Goal: Information Seeking & Learning: Learn about a topic

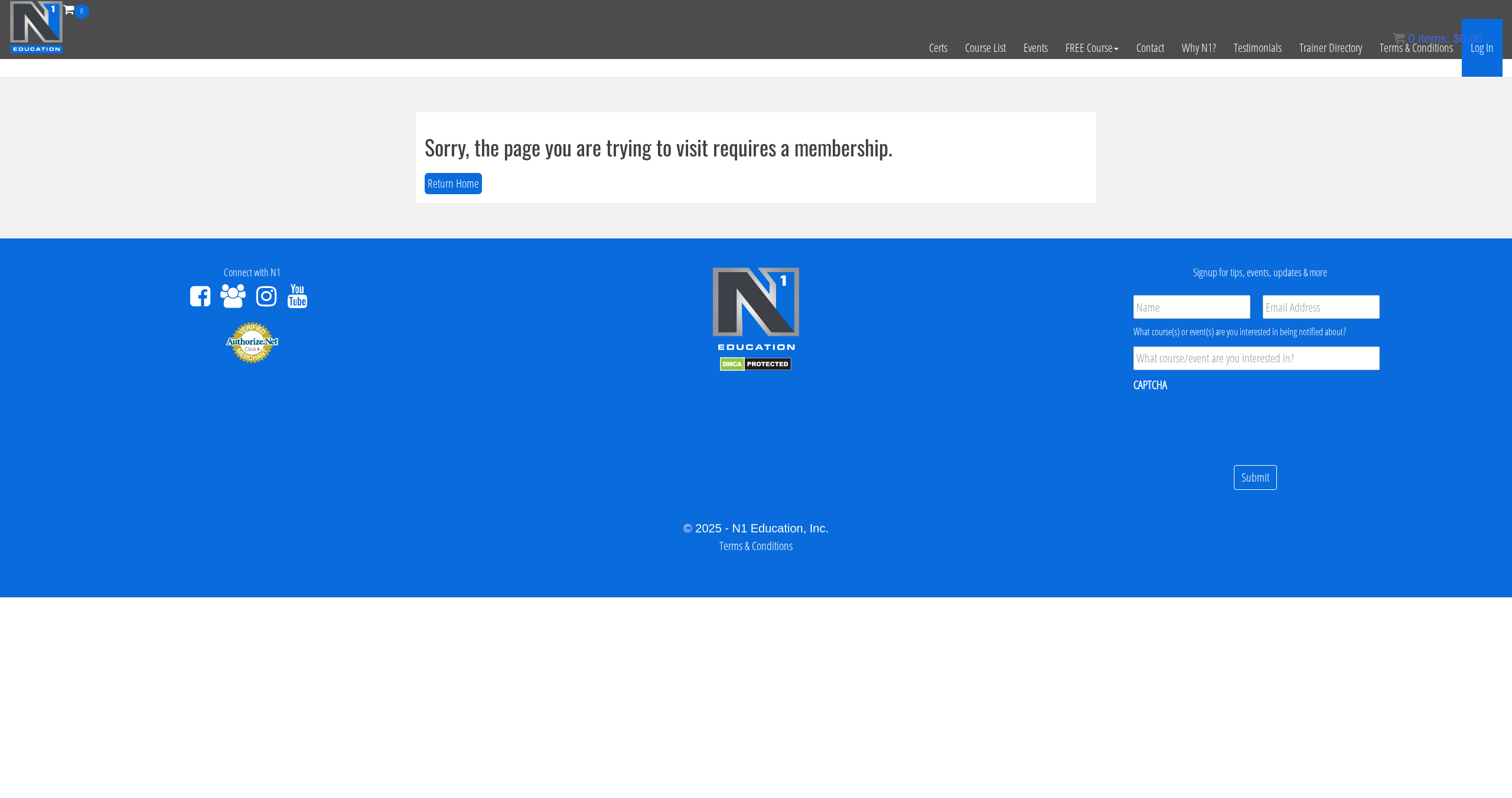
click at [1491, 52] on link "Log In" at bounding box center [1482, 48] width 40 height 58
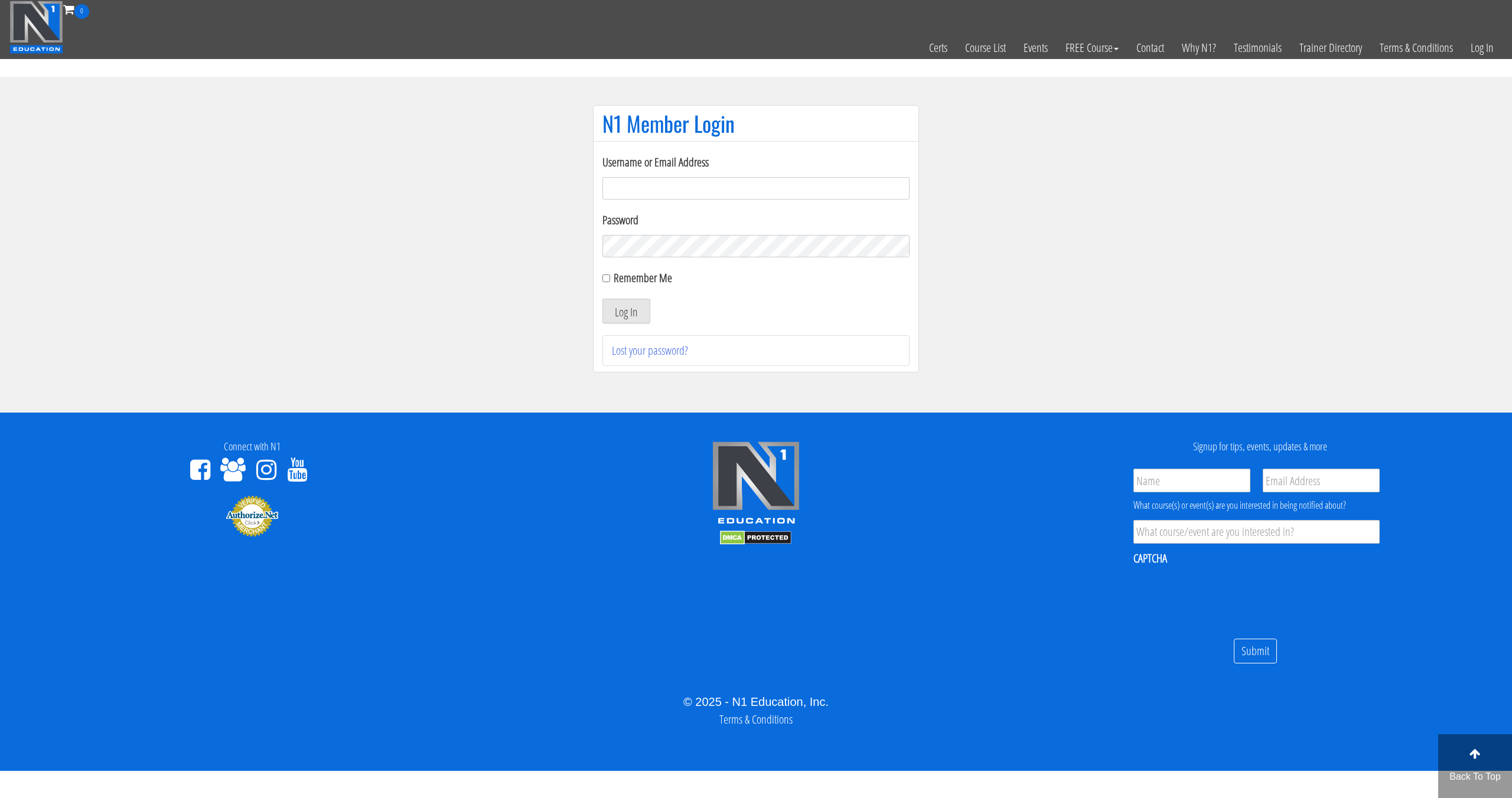
drag, startPoint x: 847, startPoint y: 180, endPoint x: 843, endPoint y: 191, distance: 11.7
click at [848, 180] on input "Username or Email Address" at bounding box center [756, 188] width 307 height 23
type input "[EMAIL_ADDRESS][DOMAIN_NAME]"
click at [636, 317] on button "Log In" at bounding box center [626, 311] width 48 height 25
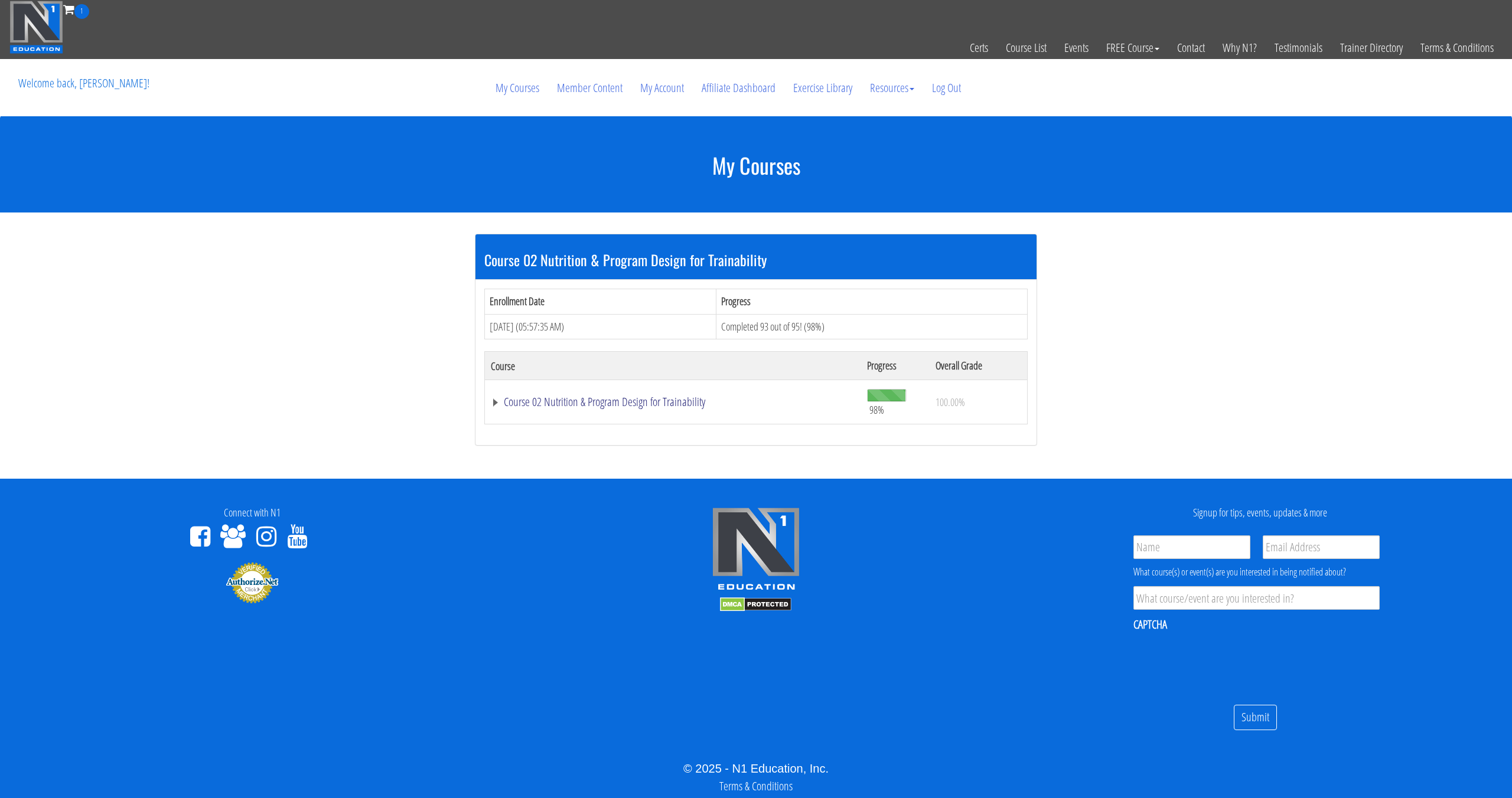
click at [684, 397] on link "Course 02 Nutrition & Program Design for Trainability" at bounding box center [673, 402] width 364 height 12
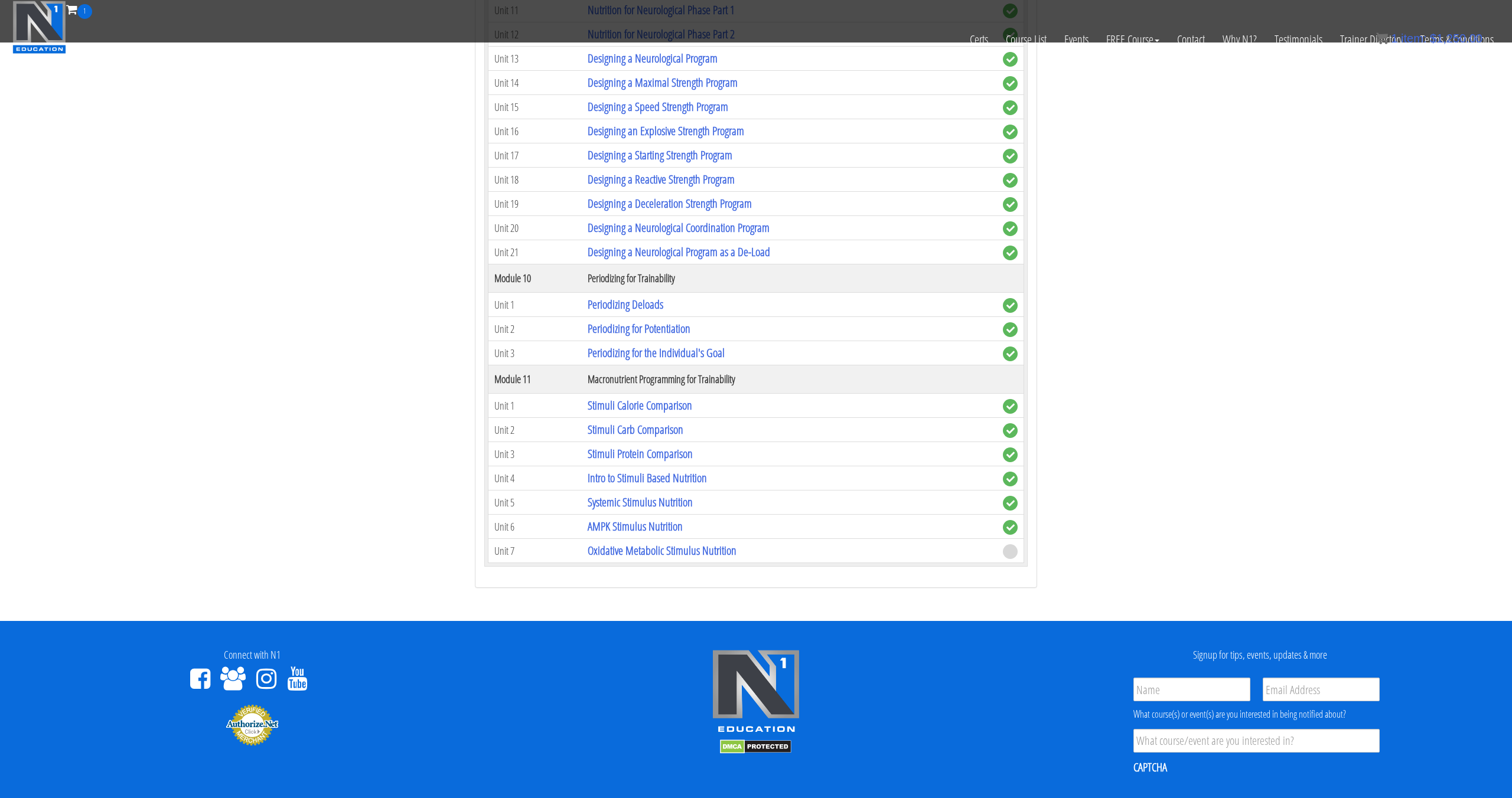
scroll to position [2415, 0]
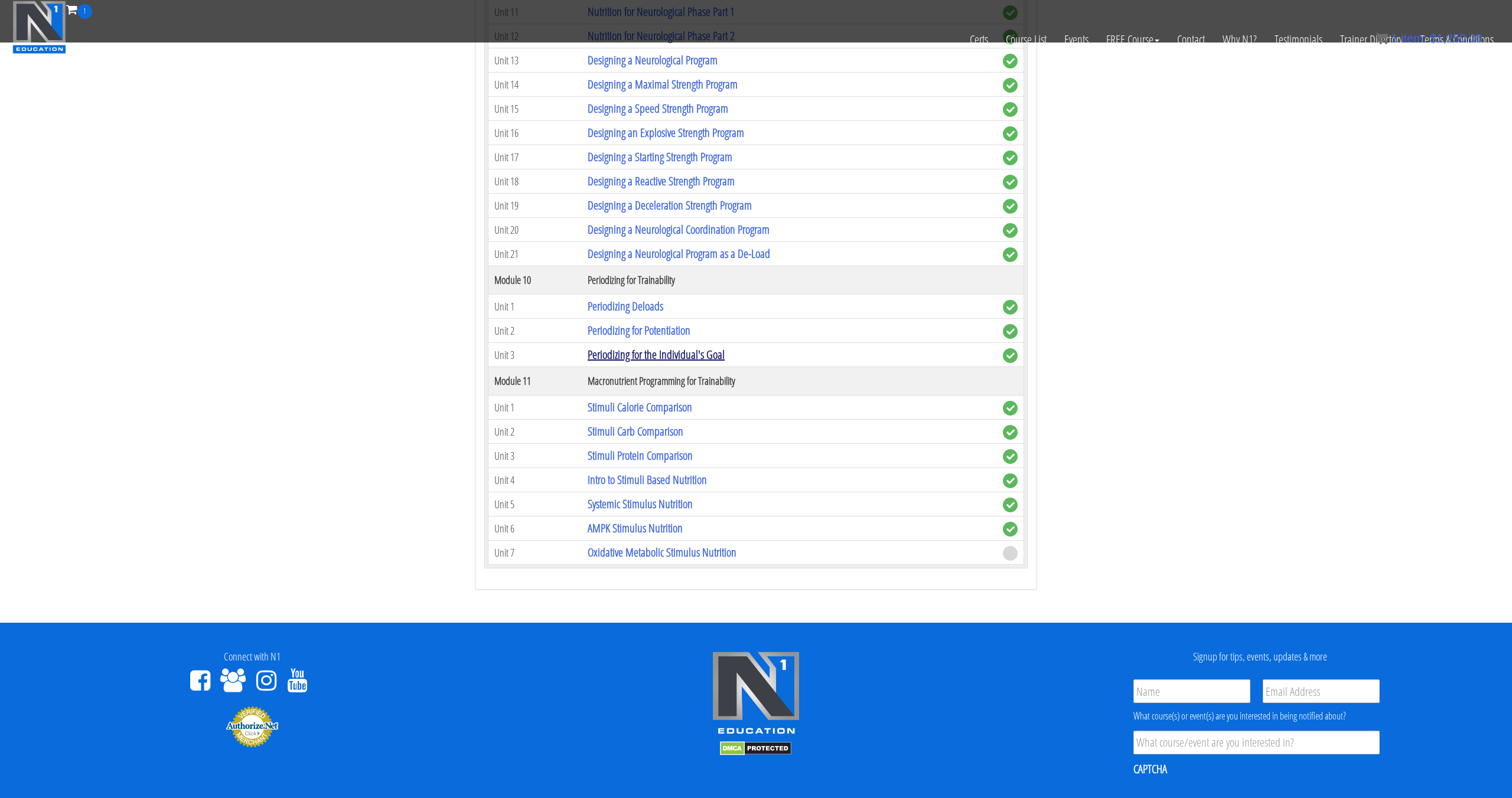
click at [677, 357] on link "Periodizing for the Individual's Goal" at bounding box center [656, 354] width 137 height 16
click at [676, 360] on link "Periodizing for the Individual's Goal" at bounding box center [656, 354] width 137 height 16
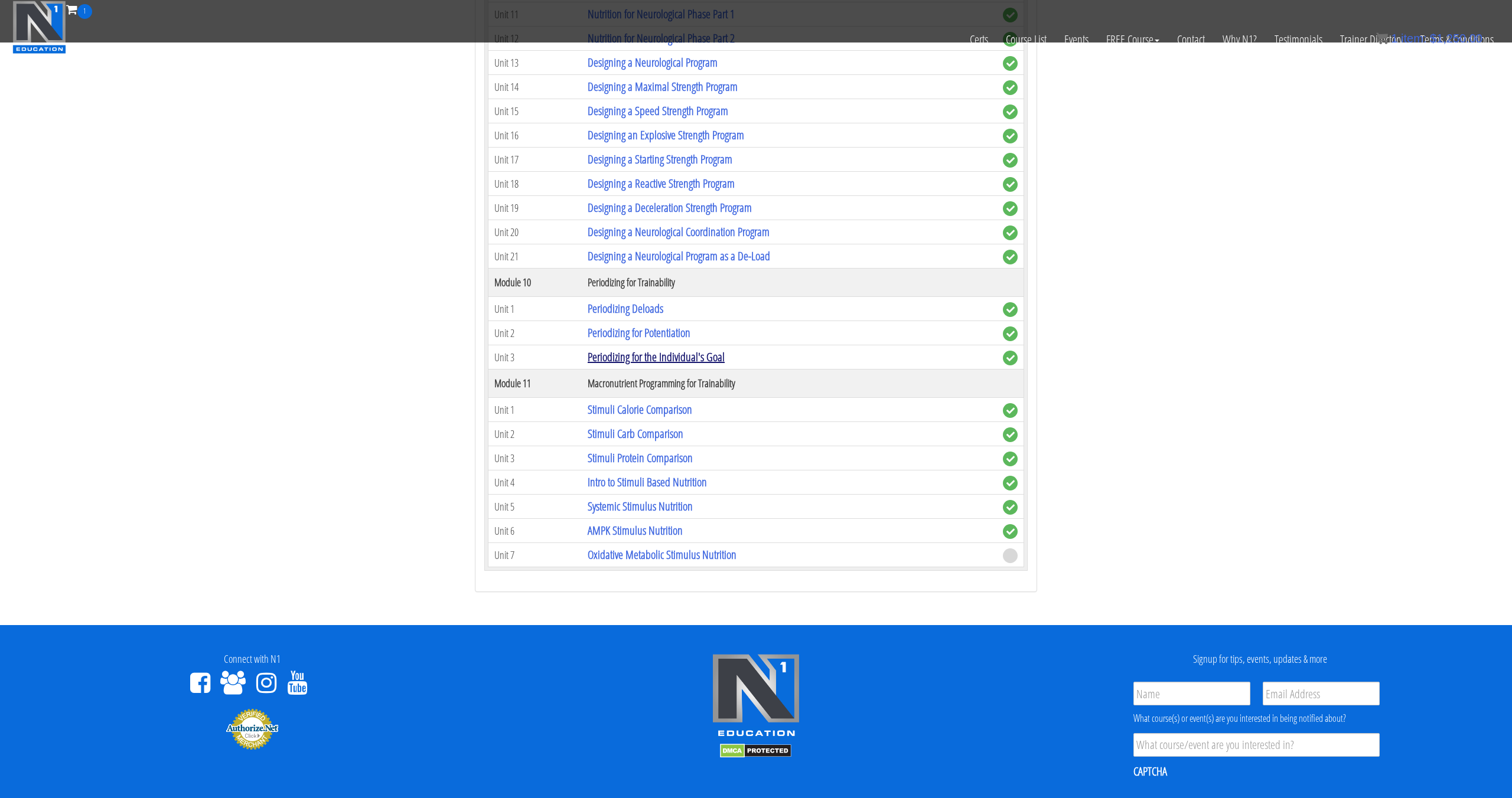
scroll to position [2416, 0]
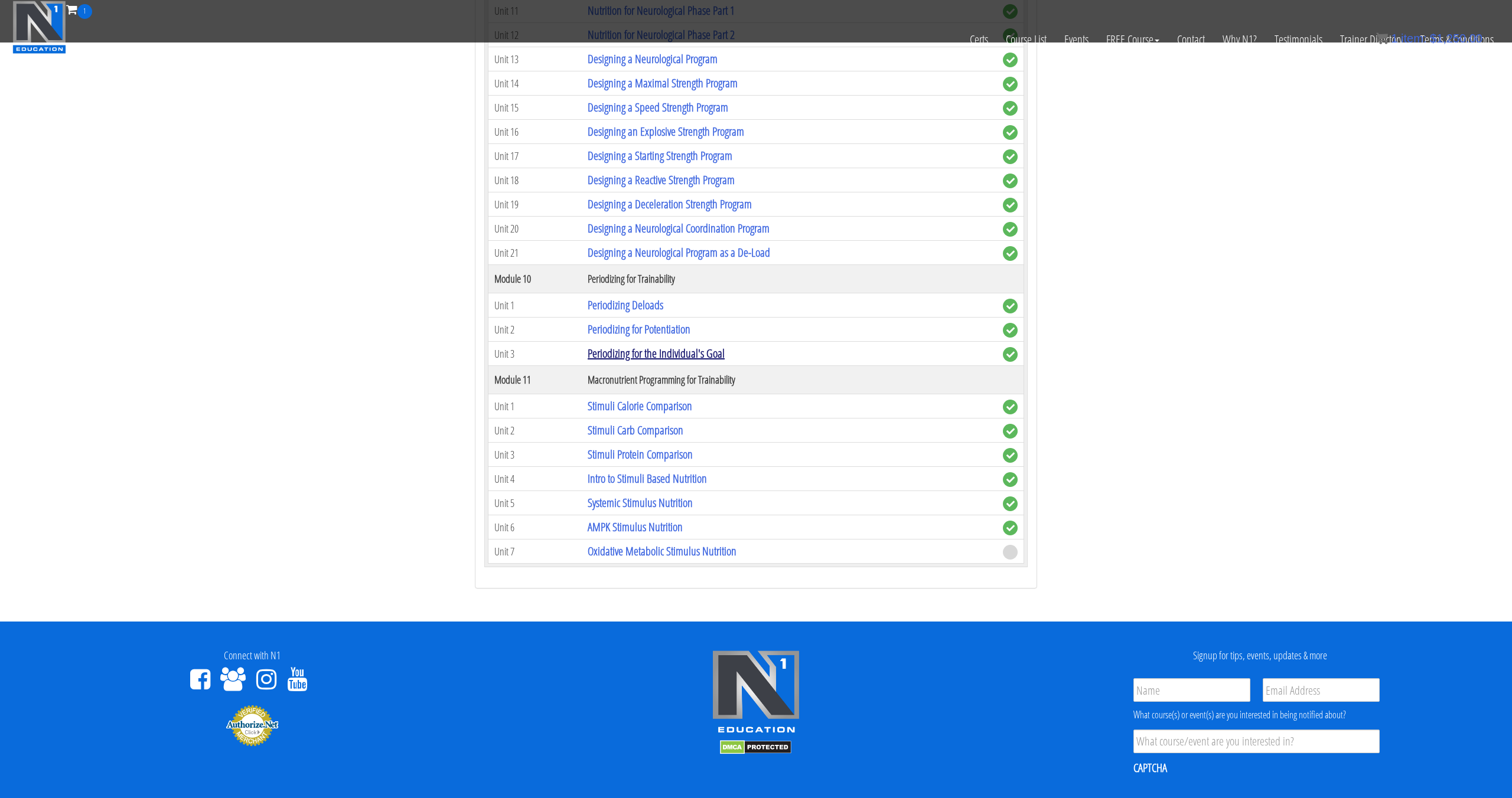
click at [676, 360] on link "Periodizing for the Individual's Goal" at bounding box center [656, 353] width 137 height 16
click at [676, 355] on link "Periodizing for the Individual's Goal" at bounding box center [656, 353] width 137 height 16
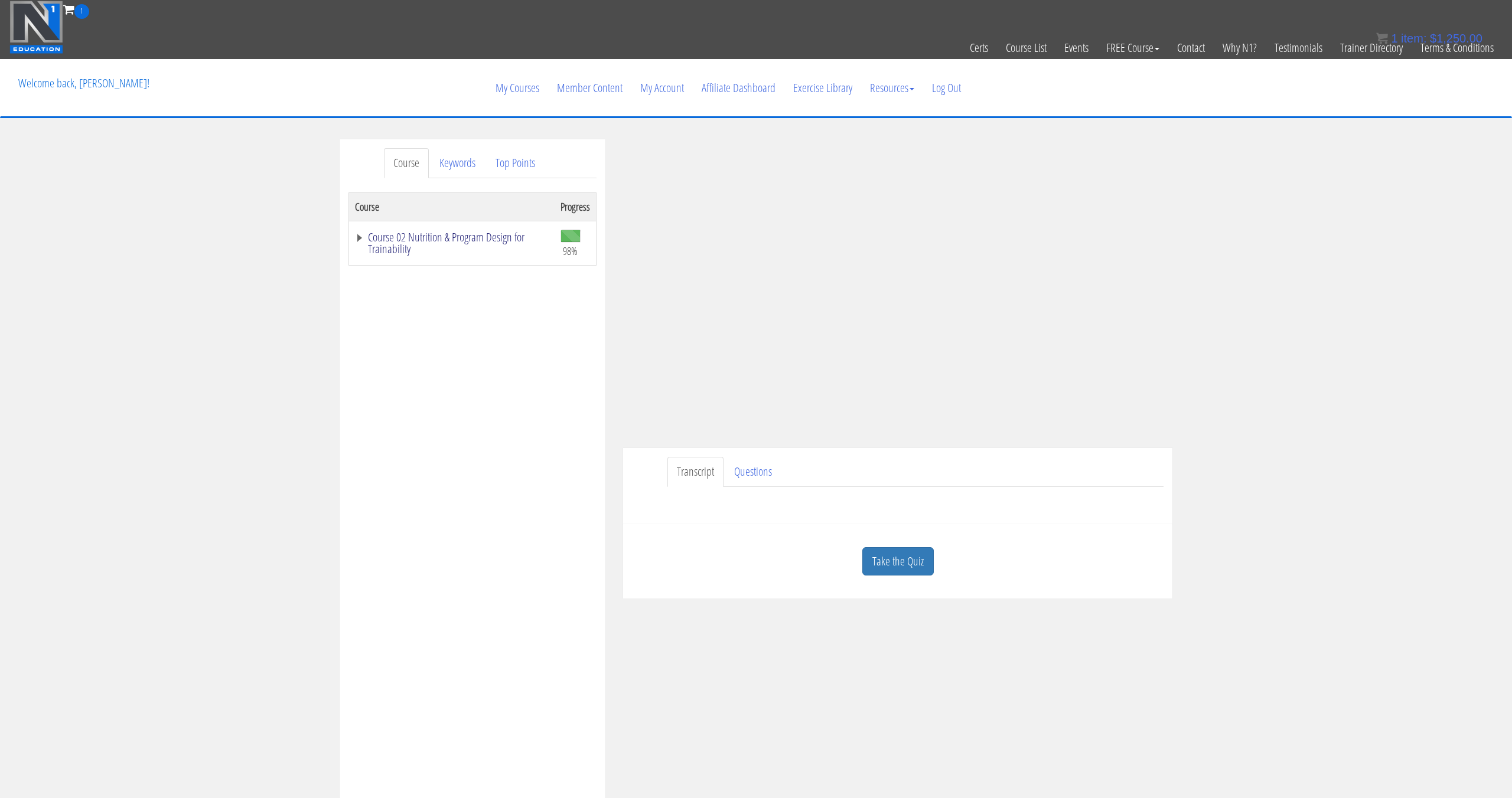
click at [494, 232] on link "Course 02 Nutrition & Program Design for Trainability" at bounding box center [452, 243] width 193 height 23
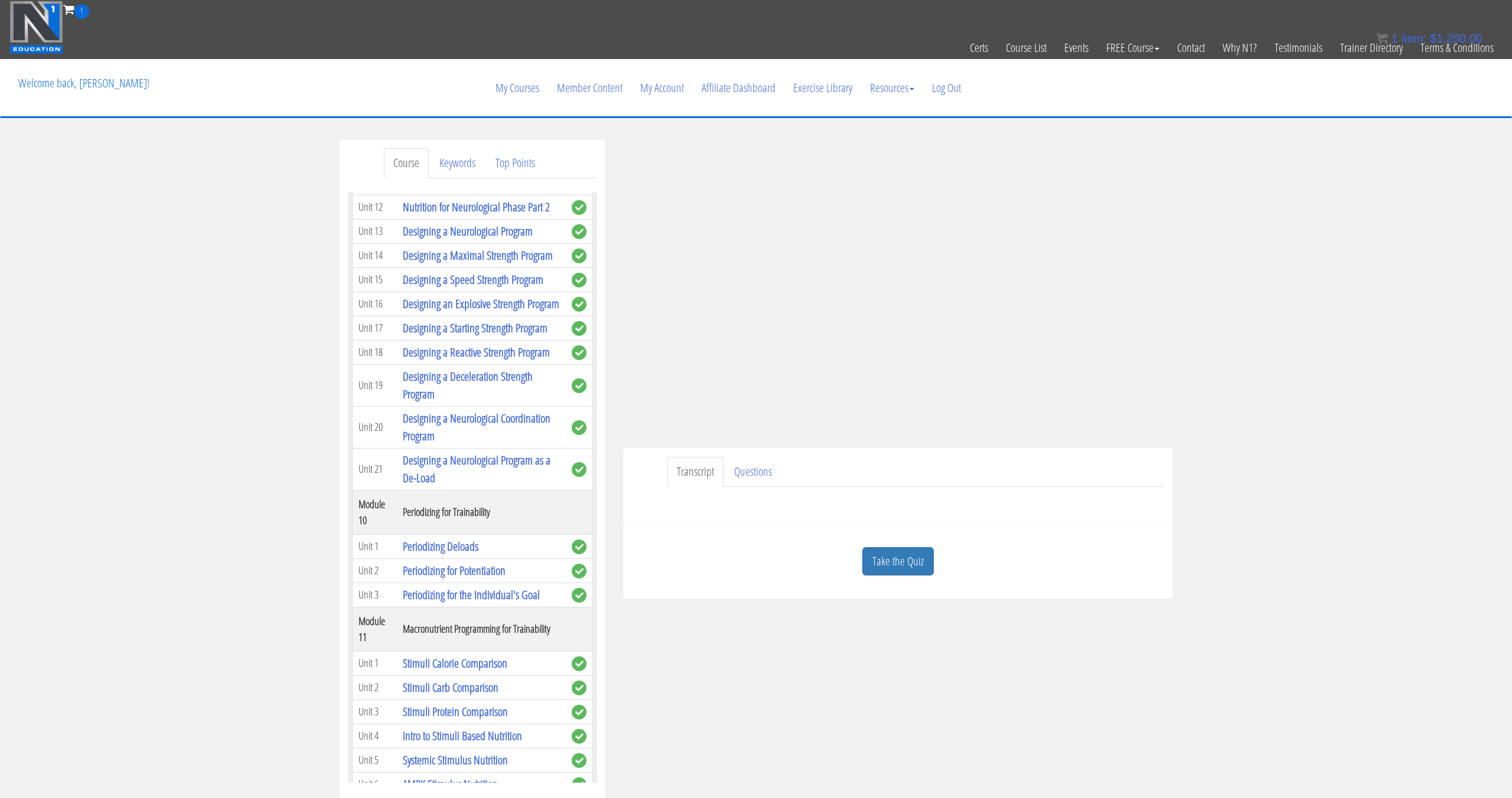
scroll to position [2550, 0]
click at [491, 562] on link "Periodizing for Potentiation" at bounding box center [454, 570] width 103 height 16
